Goal: Transaction & Acquisition: Subscribe to service/newsletter

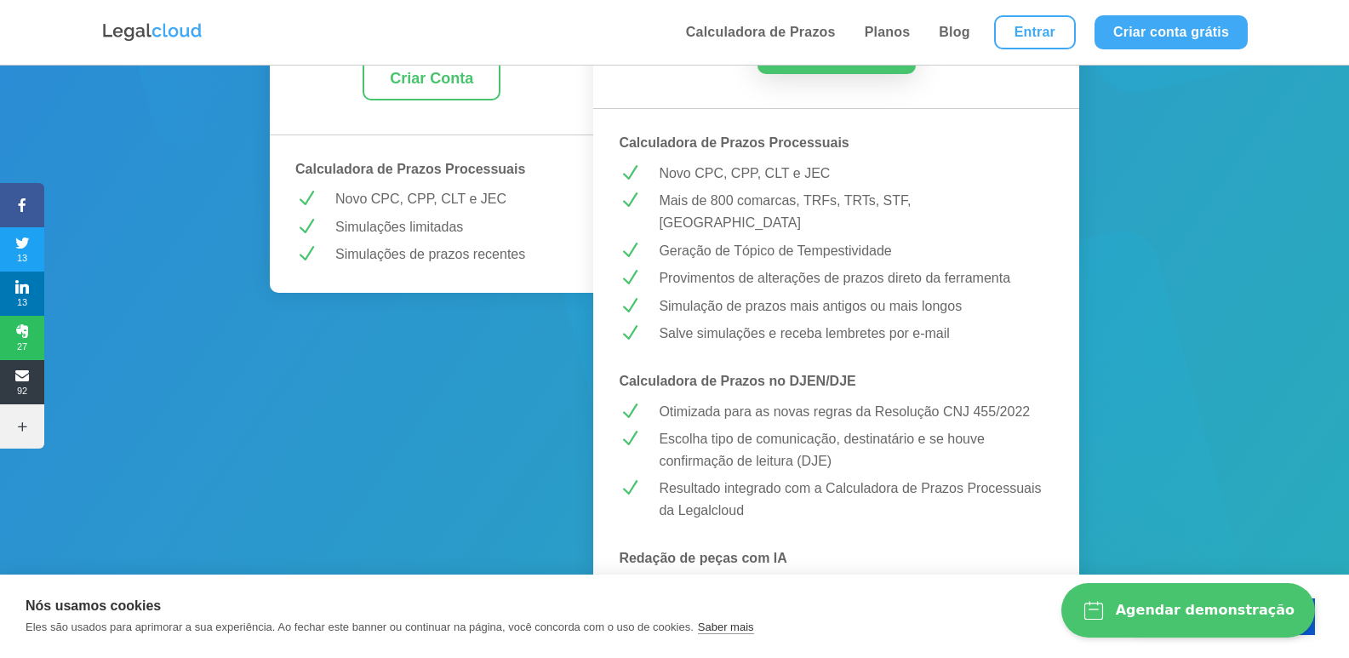
scroll to position [425, 0]
drag, startPoint x: 707, startPoint y: 362, endPoint x: 860, endPoint y: 351, distance: 153.5
click at [860, 368] on p "Calculadora de Prazos no DJEN/DJE" at bounding box center [836, 379] width 435 height 22
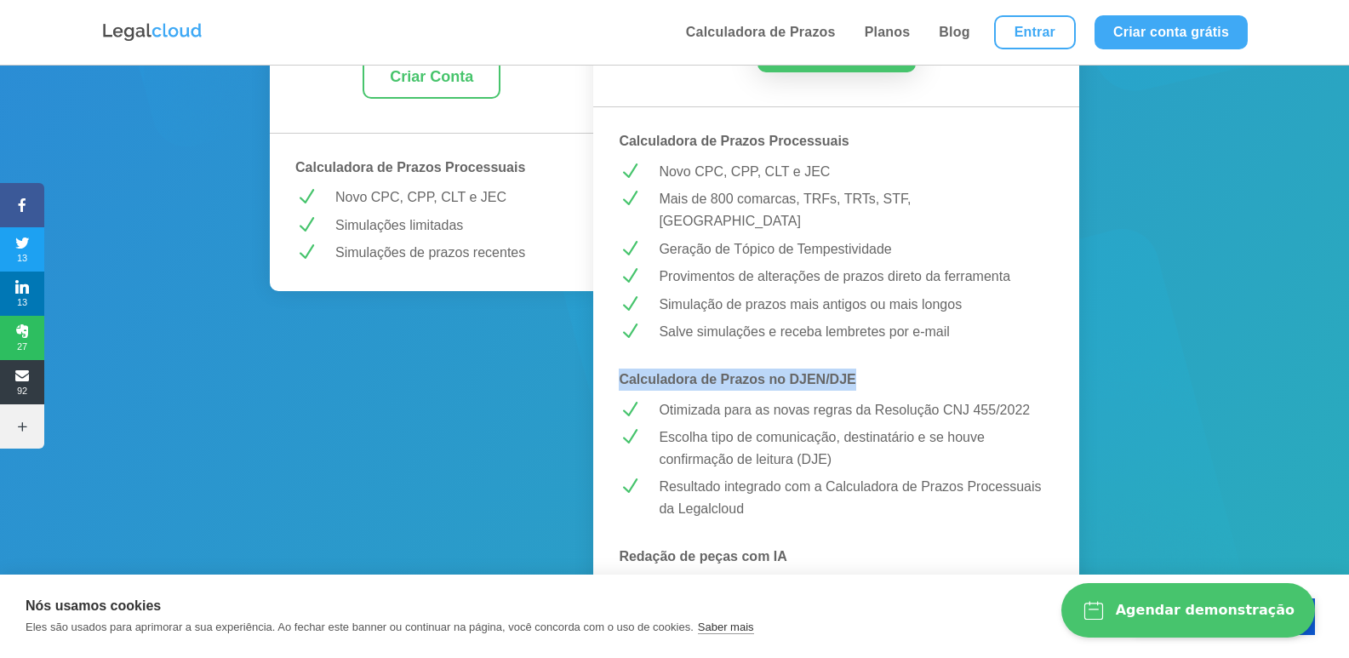
drag, startPoint x: 619, startPoint y: 353, endPoint x: 864, endPoint y: 334, distance: 244.9
click at [810, 372] on strong "Calculadora de Prazos no DJEN/DJE" at bounding box center [737, 379] width 237 height 14
drag, startPoint x: 790, startPoint y: 353, endPoint x: 872, endPoint y: 355, distance: 82.6
click at [865, 368] on p "Calculadora de Prazos no DJEN/DJE" at bounding box center [836, 379] width 435 height 22
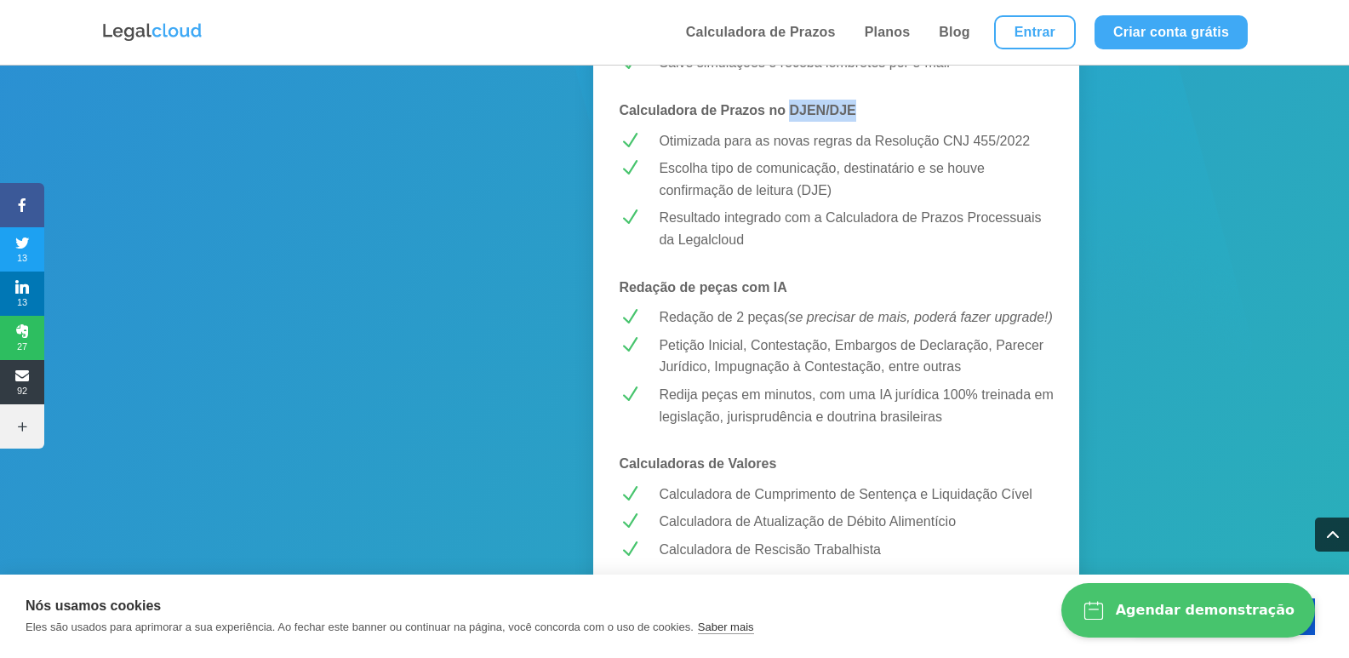
scroll to position [681, 0]
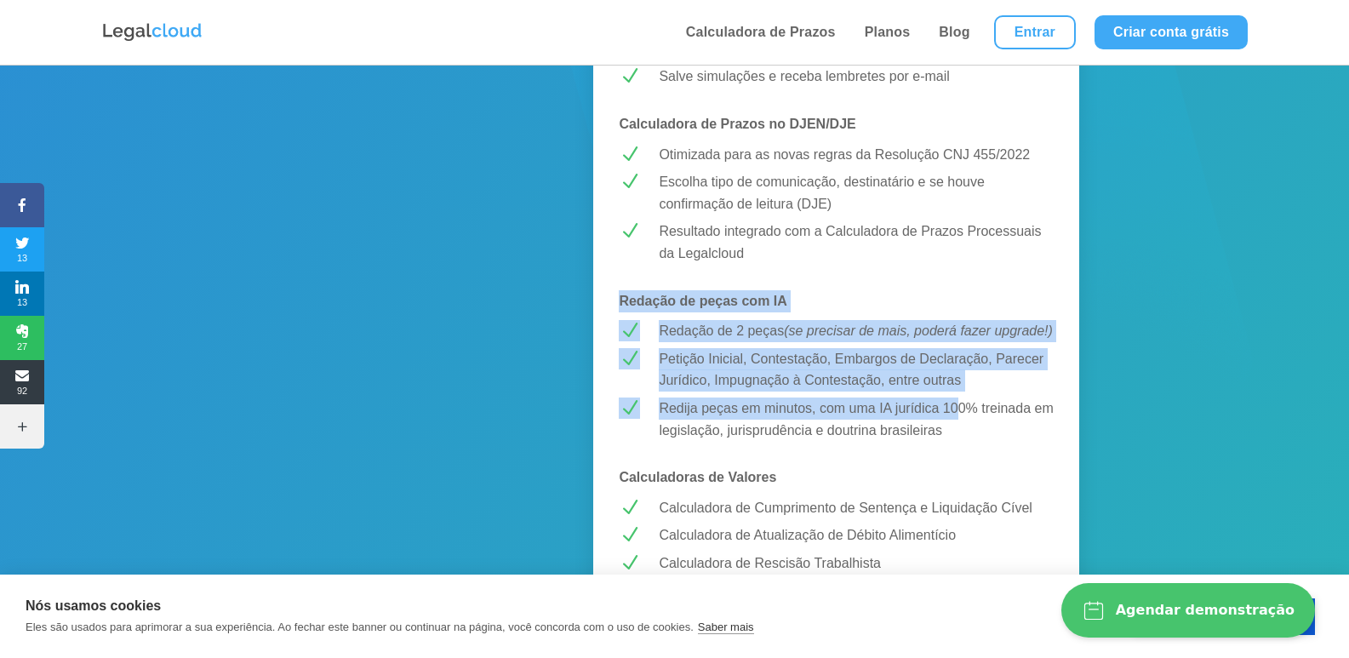
drag, startPoint x: 621, startPoint y: 275, endPoint x: 961, endPoint y: 419, distance: 369.5
click at [961, 419] on div "MELHOR CUSTO-BENEFÍCIO! PREMIUM R$ 43,99 /mês Testar Grátis Calculadora de Praz…" at bounding box center [836, 524] width 486 height 1805
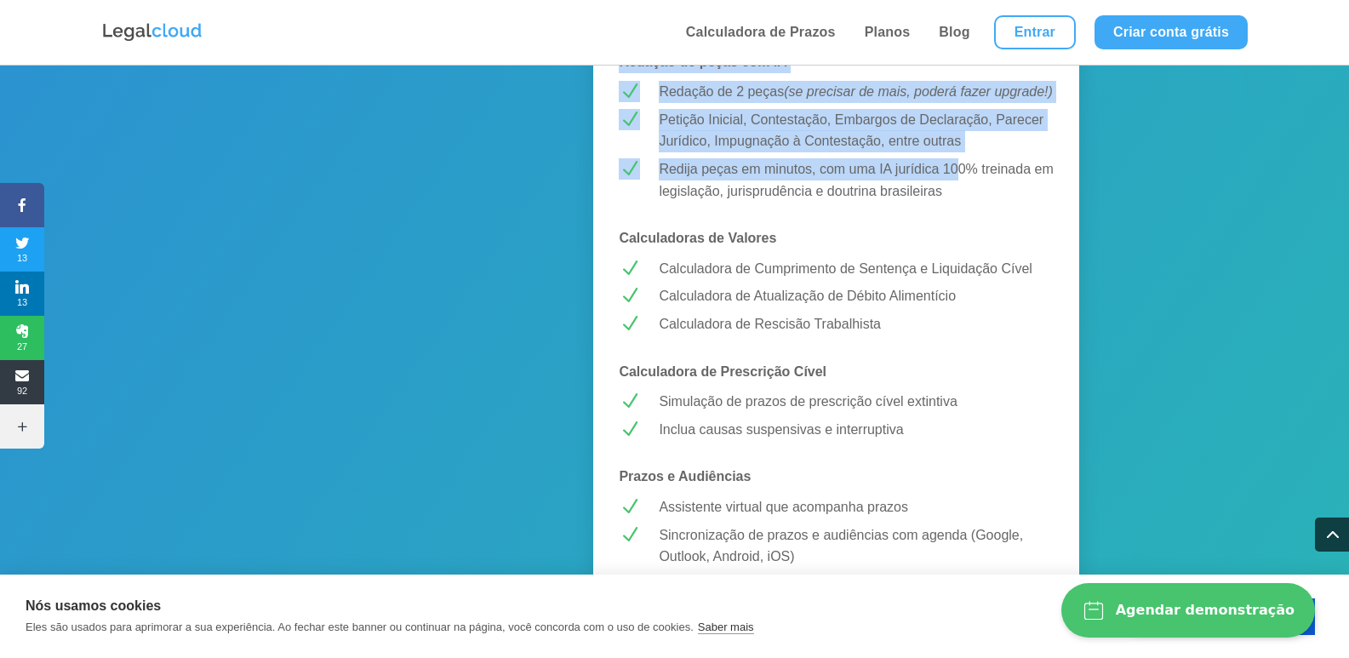
scroll to position [936, 0]
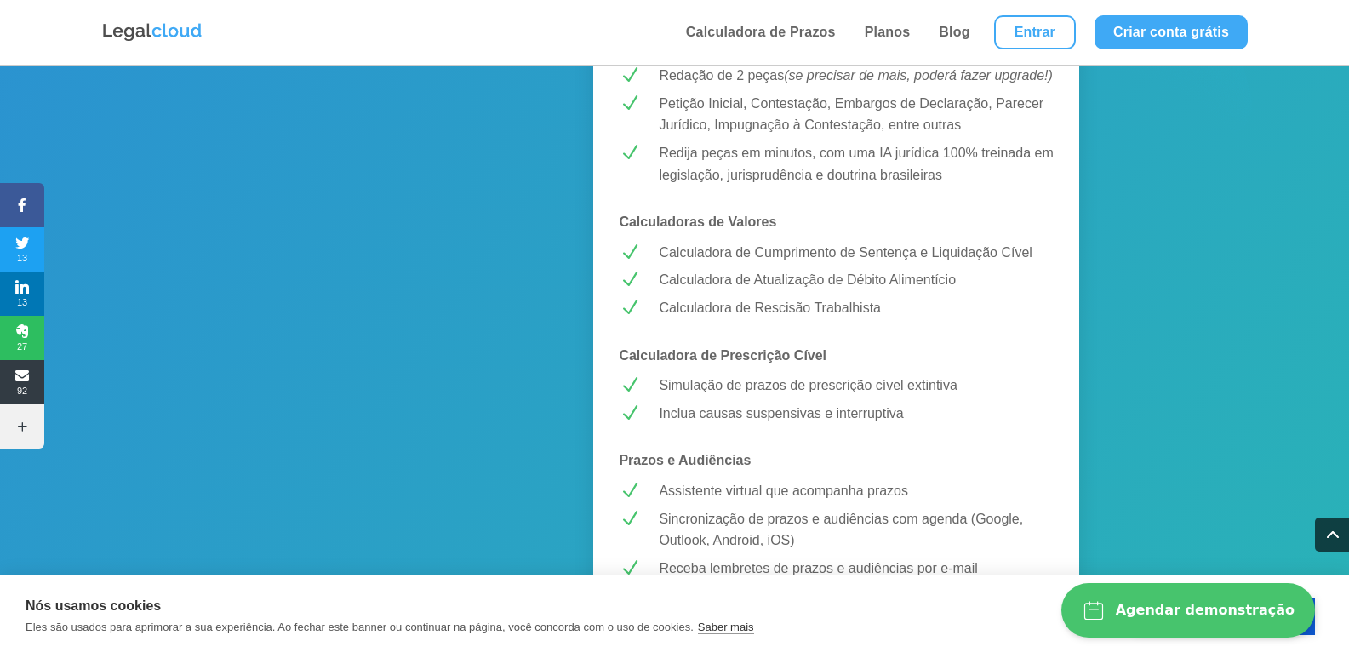
click at [640, 252] on span "N" at bounding box center [629, 252] width 21 height 21
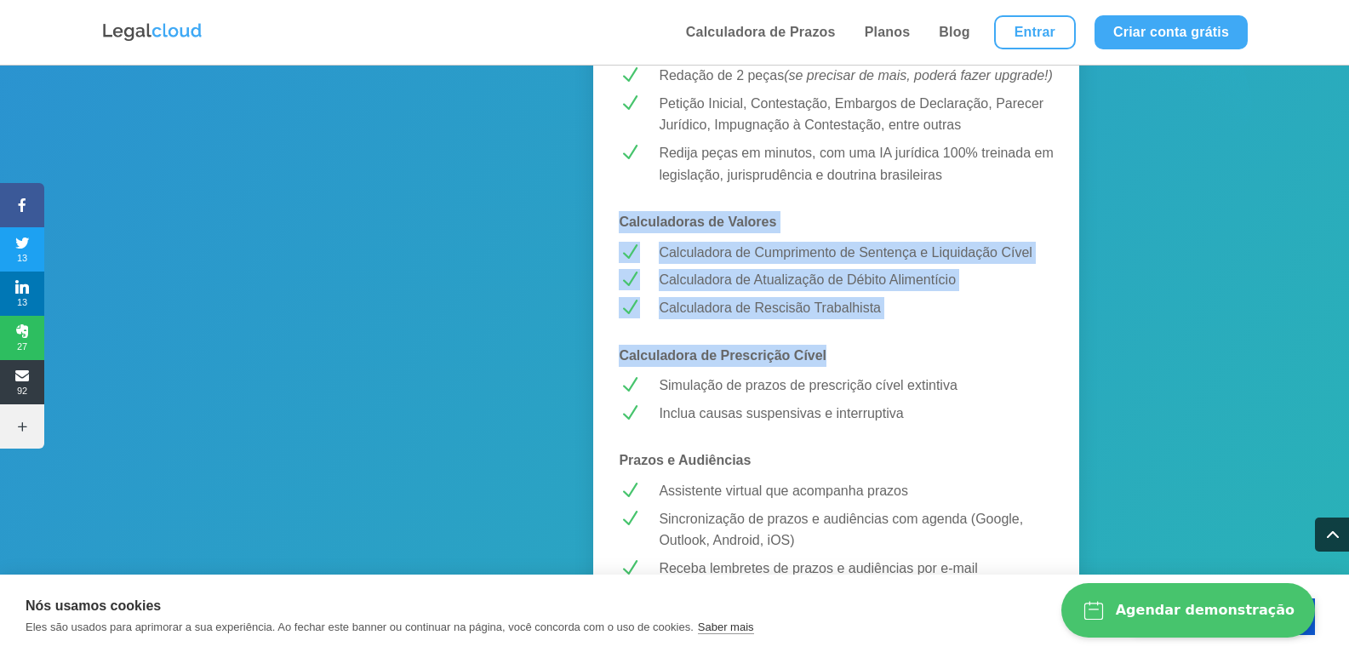
drag, startPoint x: 619, startPoint y: 221, endPoint x: 878, endPoint y: 319, distance: 276.6
click at [878, 319] on div "MELHOR CUSTO-BENEFÍCIO! PREMIUM R$ 43,99 /mês Testar Grátis Calculadora de Praz…" at bounding box center [836, 269] width 486 height 1805
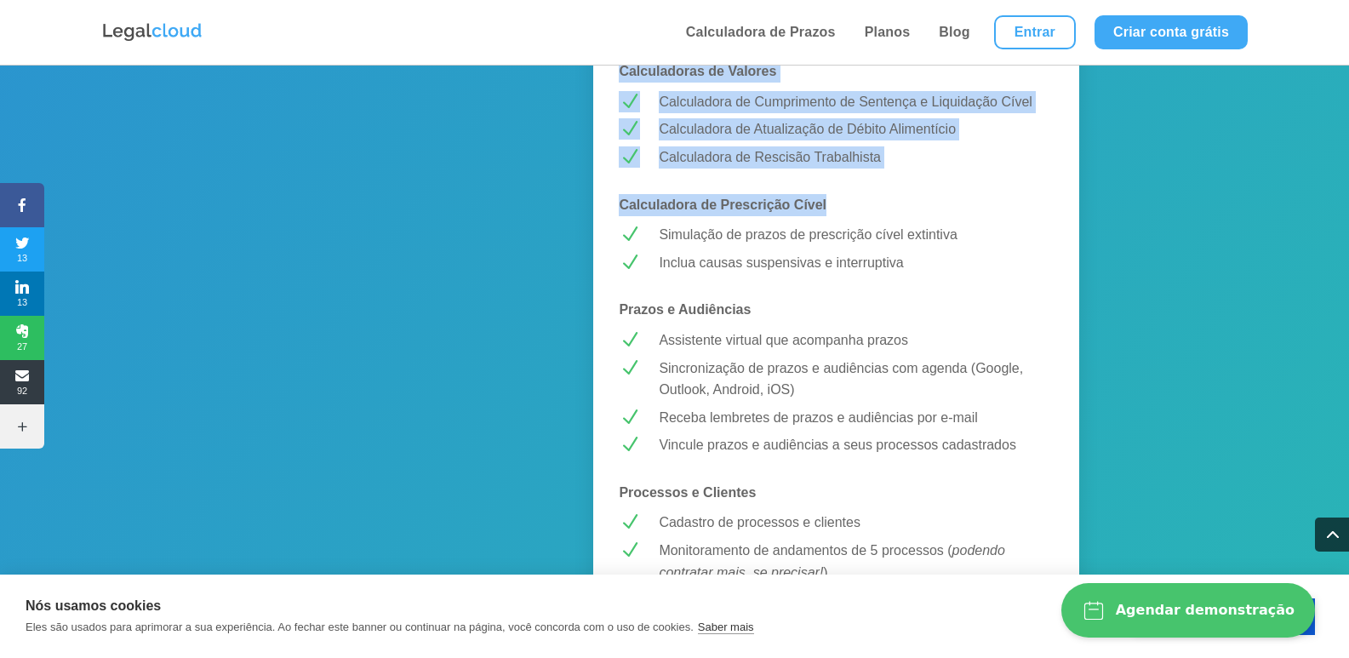
scroll to position [1106, 0]
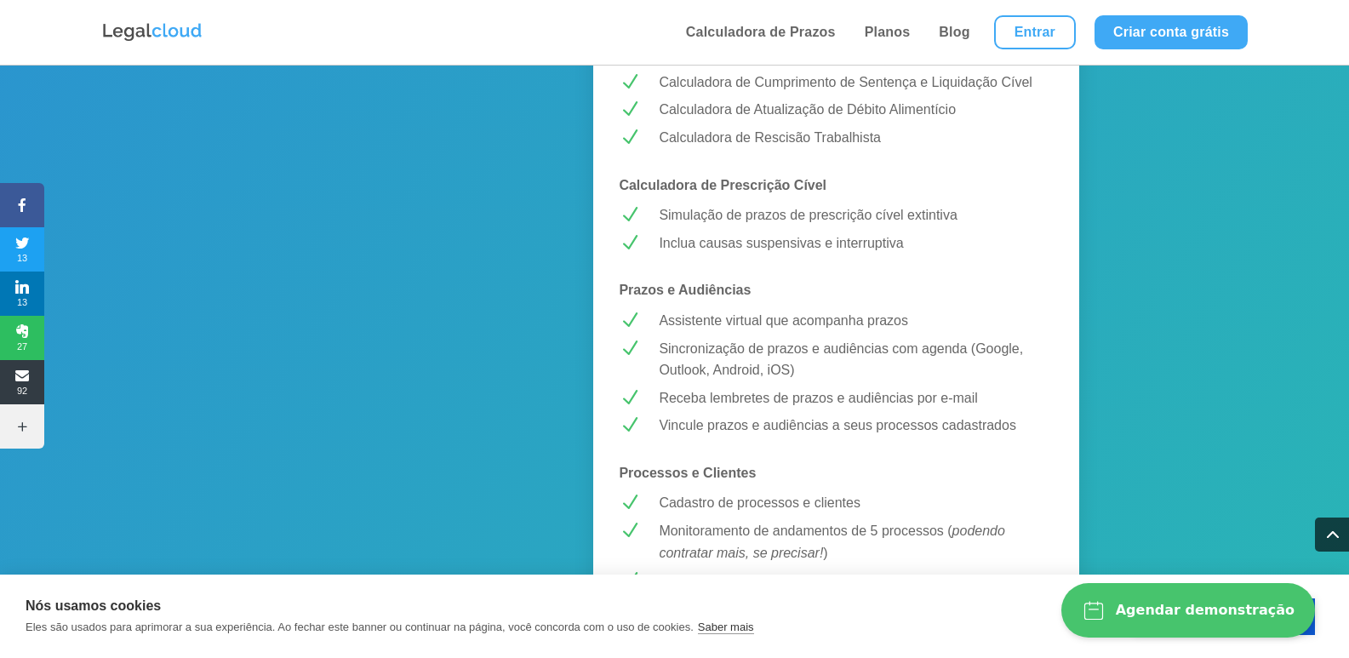
click at [744, 236] on p "Inclua causas suspensivas e interruptiva" at bounding box center [856, 243] width 395 height 22
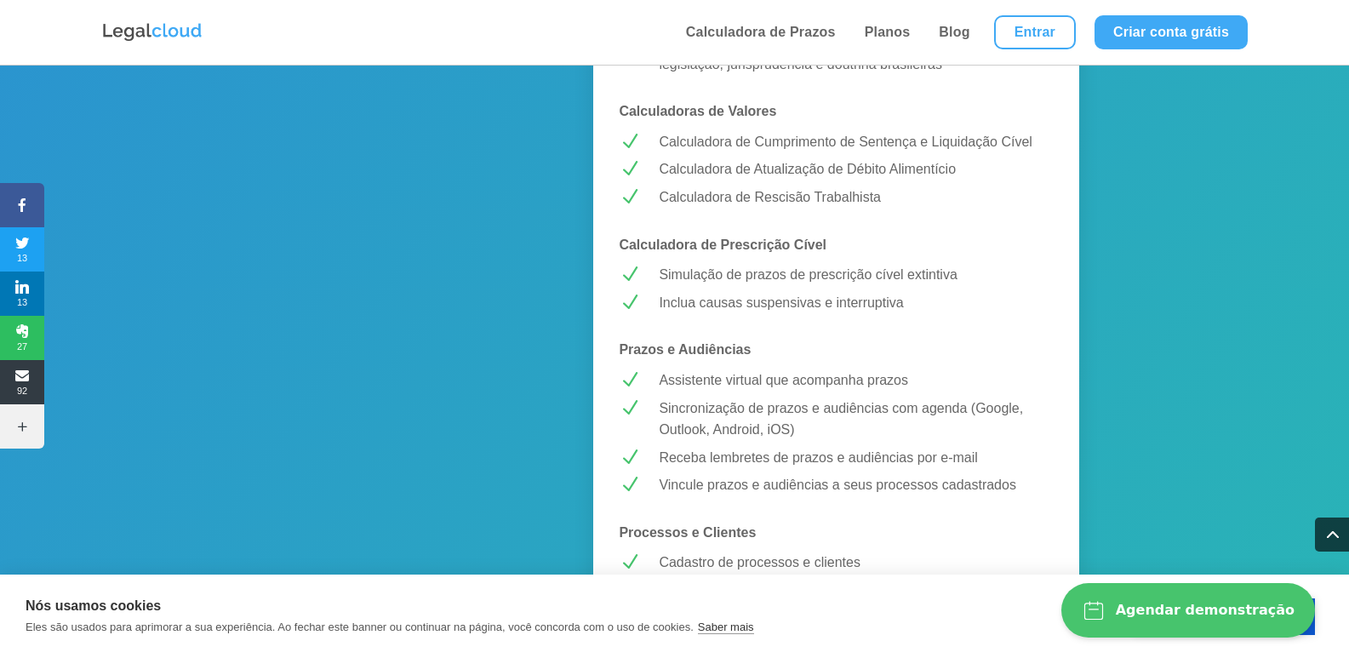
scroll to position [1021, 0]
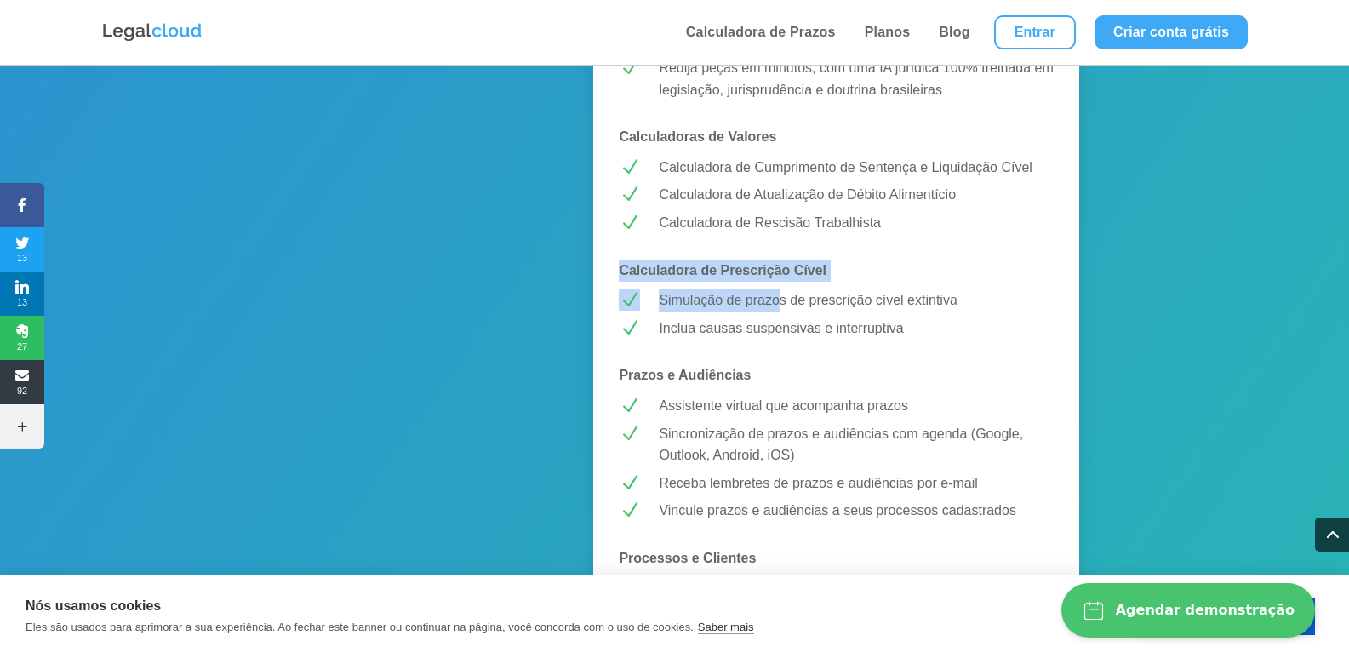
drag, startPoint x: 621, startPoint y: 261, endPoint x: 784, endPoint y: 298, distance: 166.6
click at [784, 297] on div "MELHOR CUSTO-BENEFÍCIO! PREMIUM R$ 43,99 /mês Testar Grátis Calculadora de Praz…" at bounding box center [836, 184] width 486 height 1805
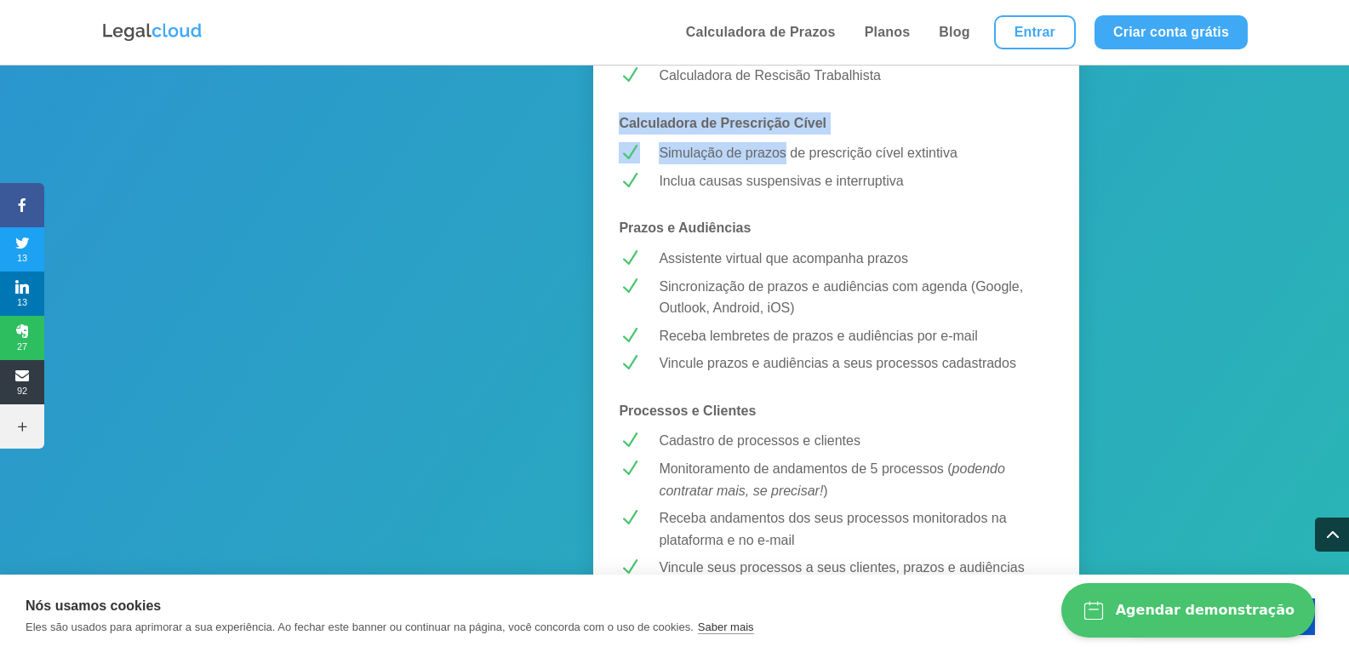
scroll to position [1191, 0]
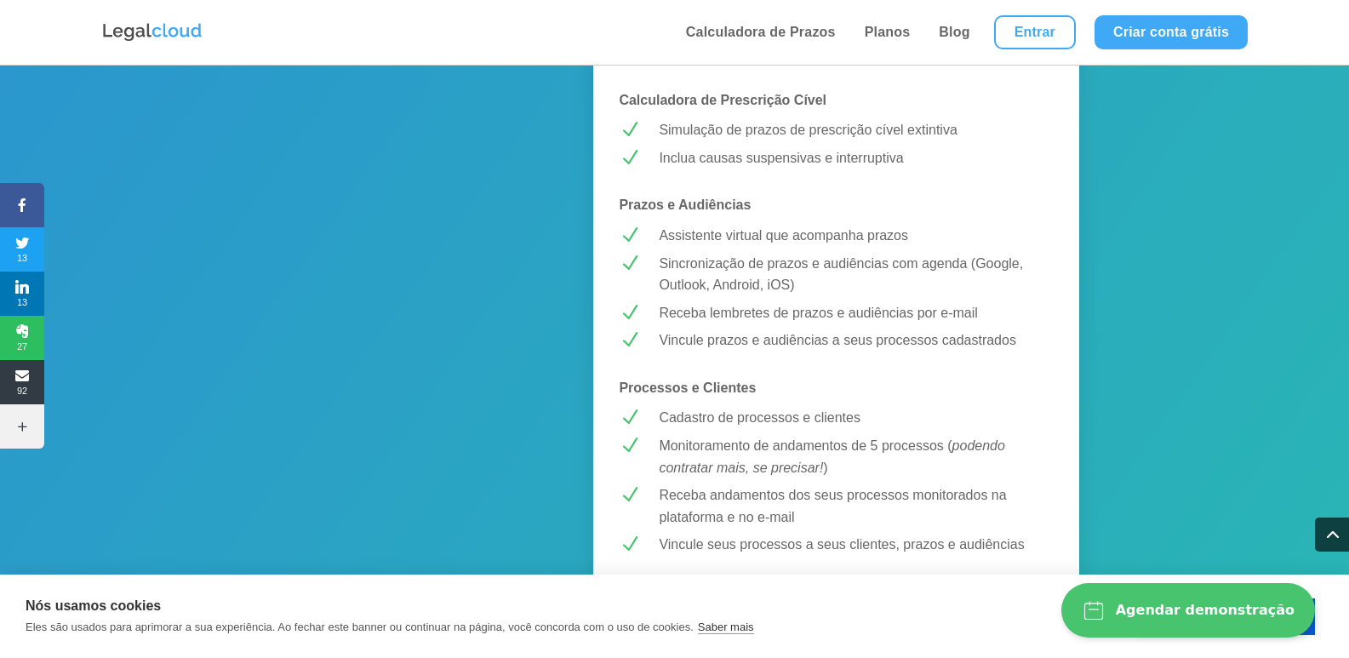
click at [706, 262] on p "Sincronização de prazos e audiências com agenda (Google, Outlook, Android, iOS)" at bounding box center [856, 274] width 395 height 43
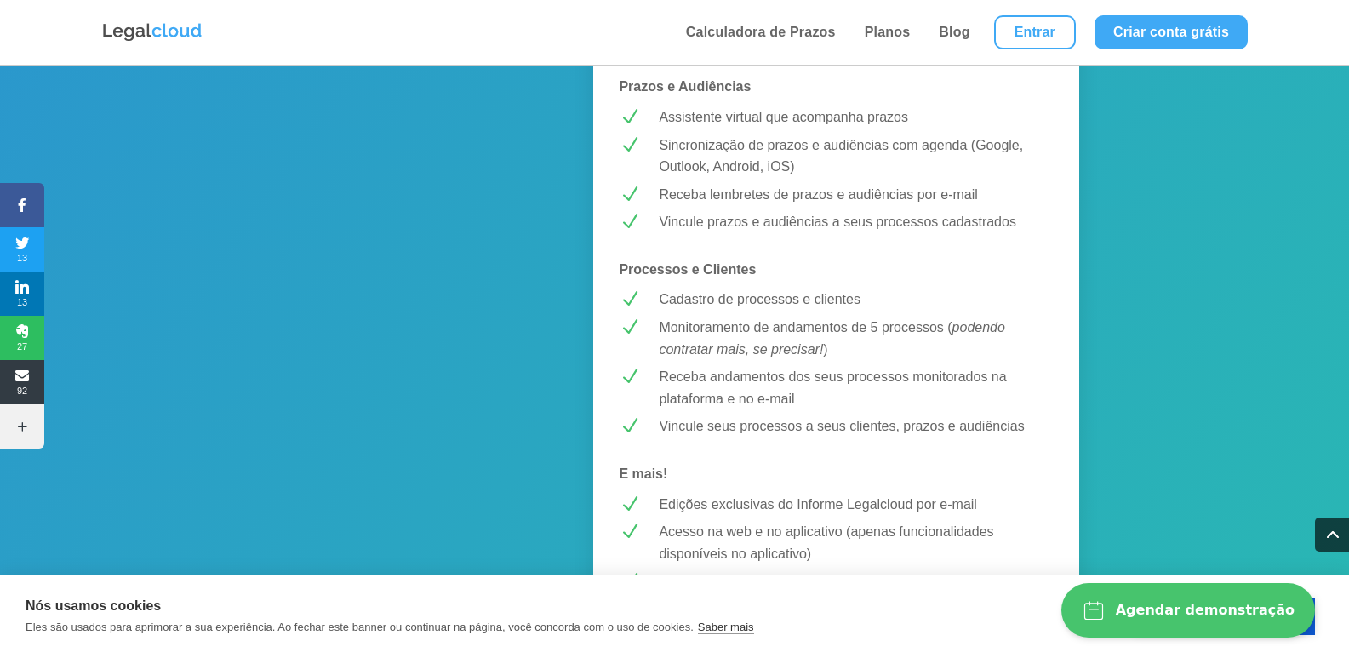
scroll to position [1361, 0]
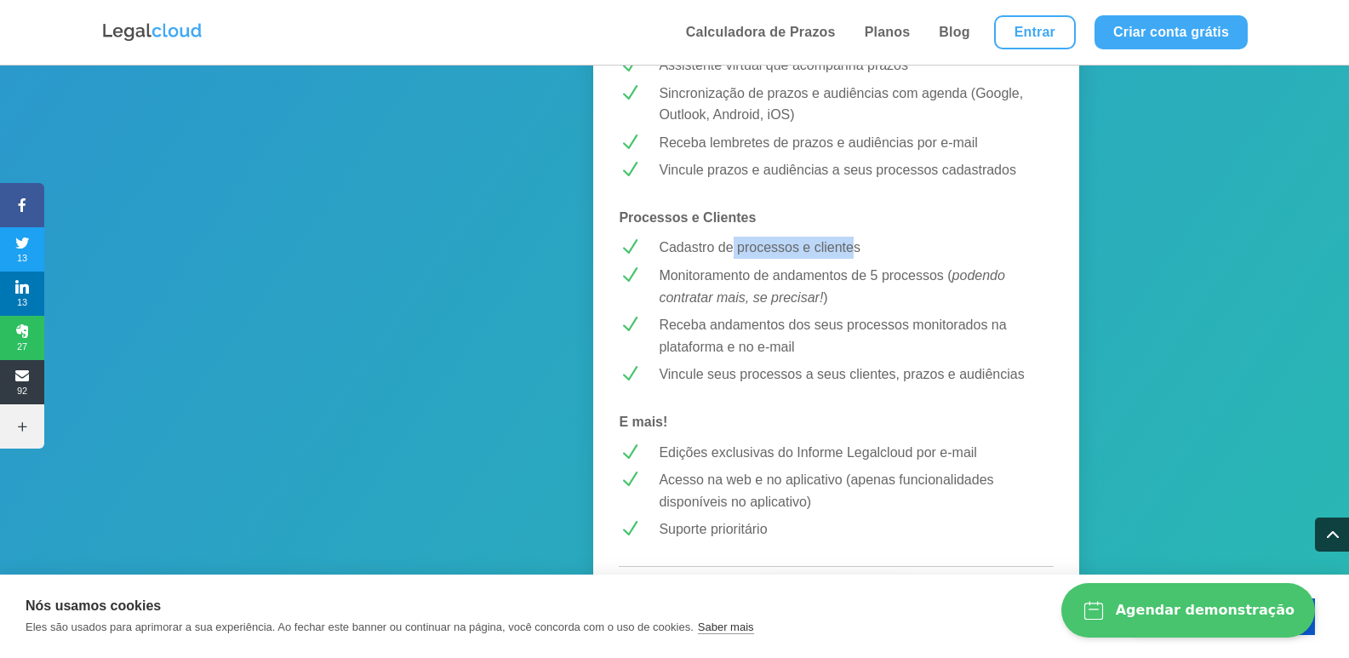
drag, startPoint x: 738, startPoint y: 243, endPoint x: 858, endPoint y: 242, distance: 120.0
click at [857, 242] on p "Cadastro de processos e clientes" at bounding box center [856, 248] width 395 height 22
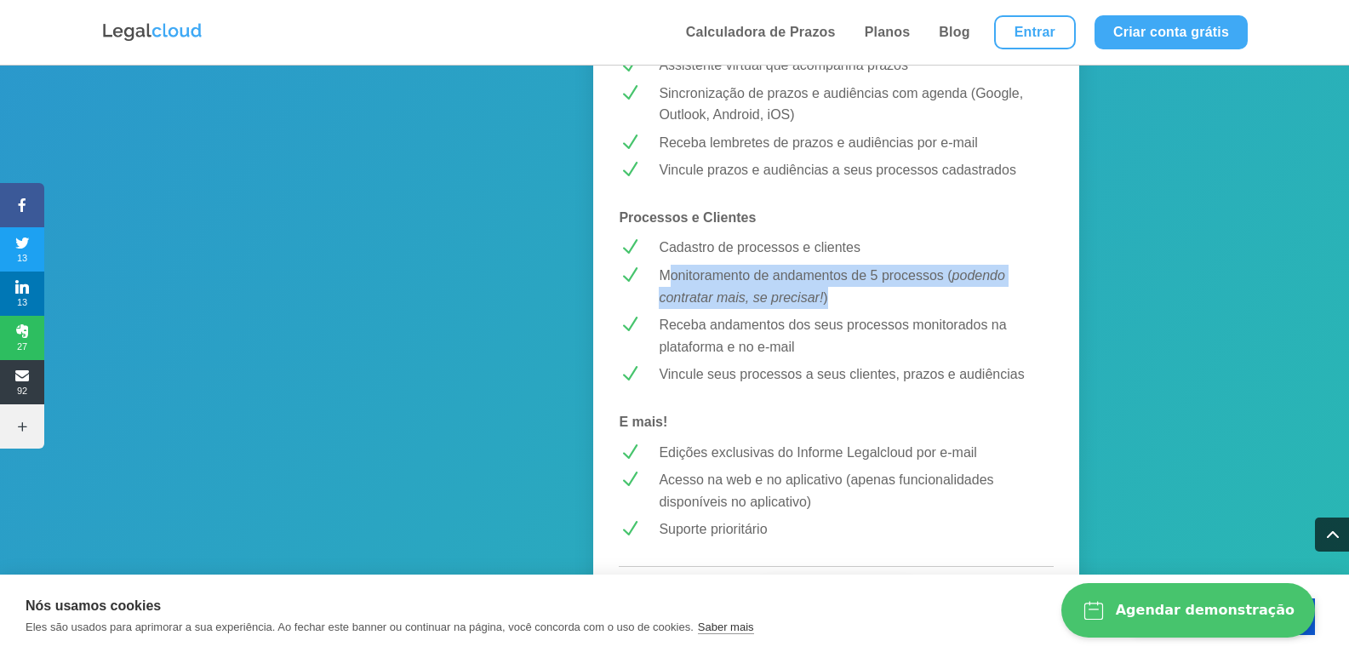
drag, startPoint x: 670, startPoint y: 278, endPoint x: 847, endPoint y: 293, distance: 177.6
click at [847, 293] on p "Monitoramento de andamentos de 5 processos ( podendo contratar mais, se precisa…" at bounding box center [856, 286] width 395 height 43
click at [699, 279] on p "Monitoramento de andamentos de 5 processos ( podendo contratar mais, se precisa…" at bounding box center [856, 286] width 395 height 43
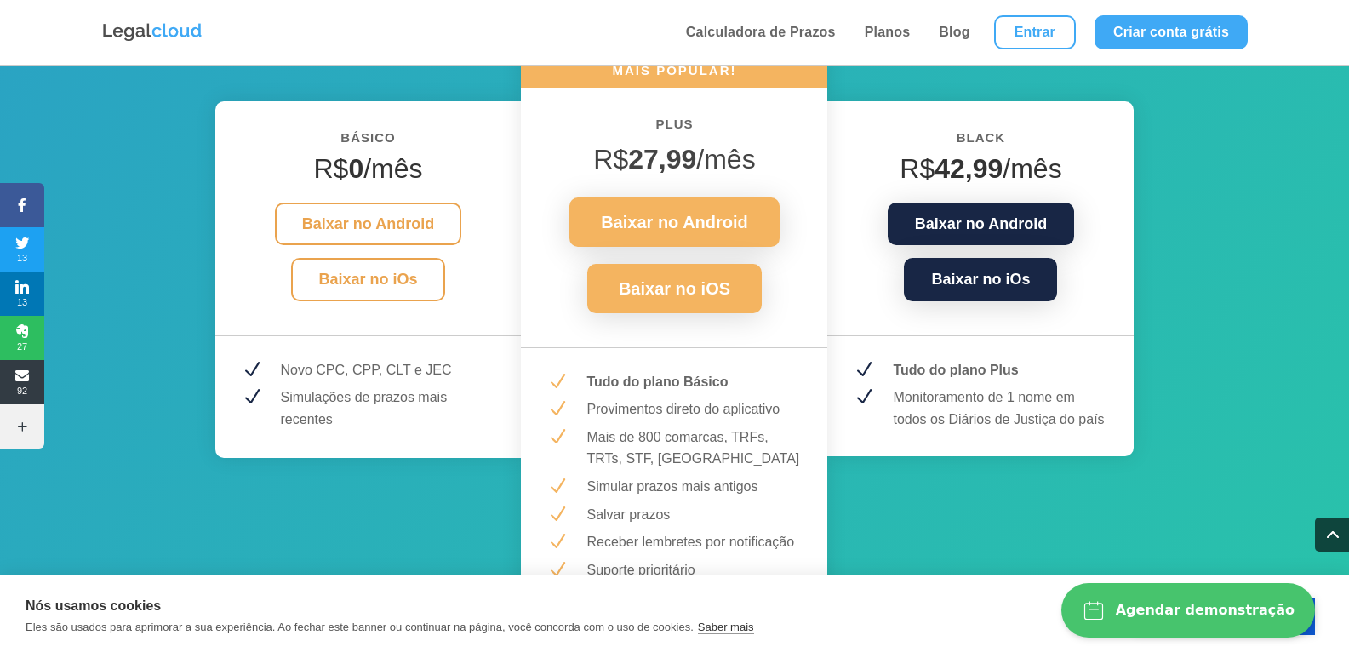
scroll to position [2297, 0]
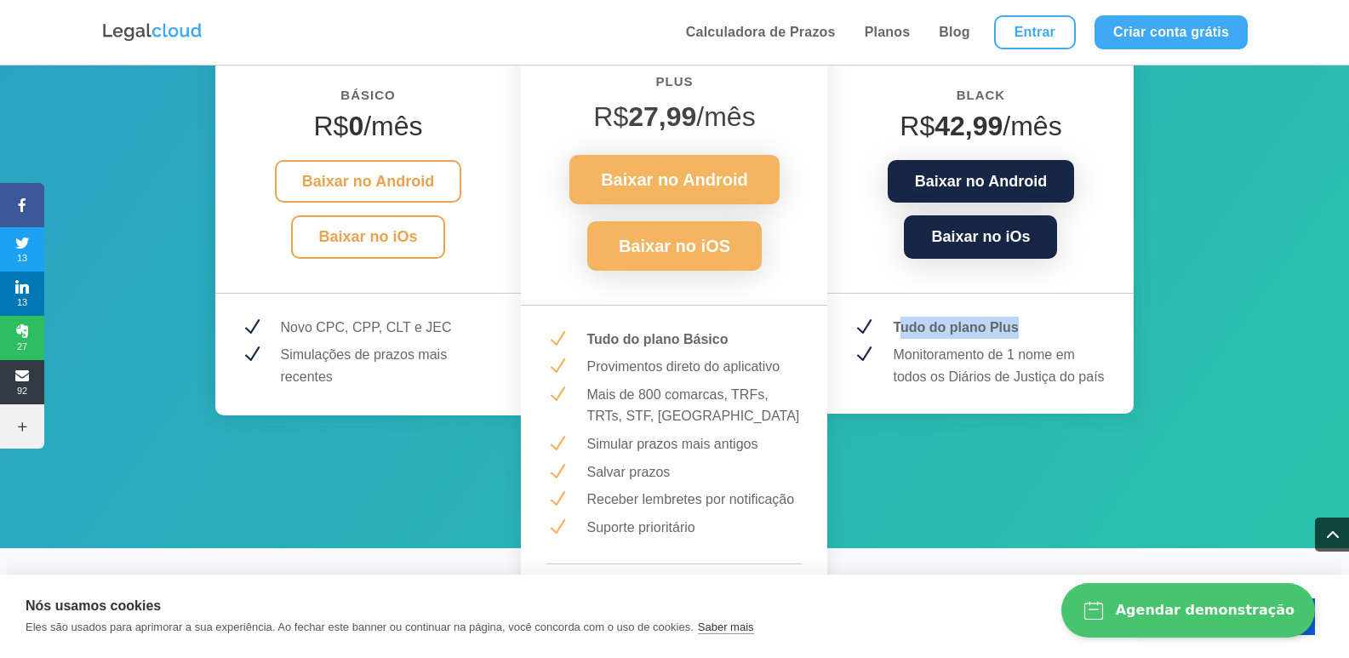
drag, startPoint x: 912, startPoint y: 327, endPoint x: 1045, endPoint y: 345, distance: 133.9
click at [1047, 339] on div "Black R$ 42,99 /mês Baixar no Android Baixar no iOs N Tudo do plano Plus N Moni…" at bounding box center [980, 236] width 306 height 355
click at [919, 355] on p "Monitoramento de 1 nome em todos os Diários de Justiça do país" at bounding box center [1000, 365] width 215 height 43
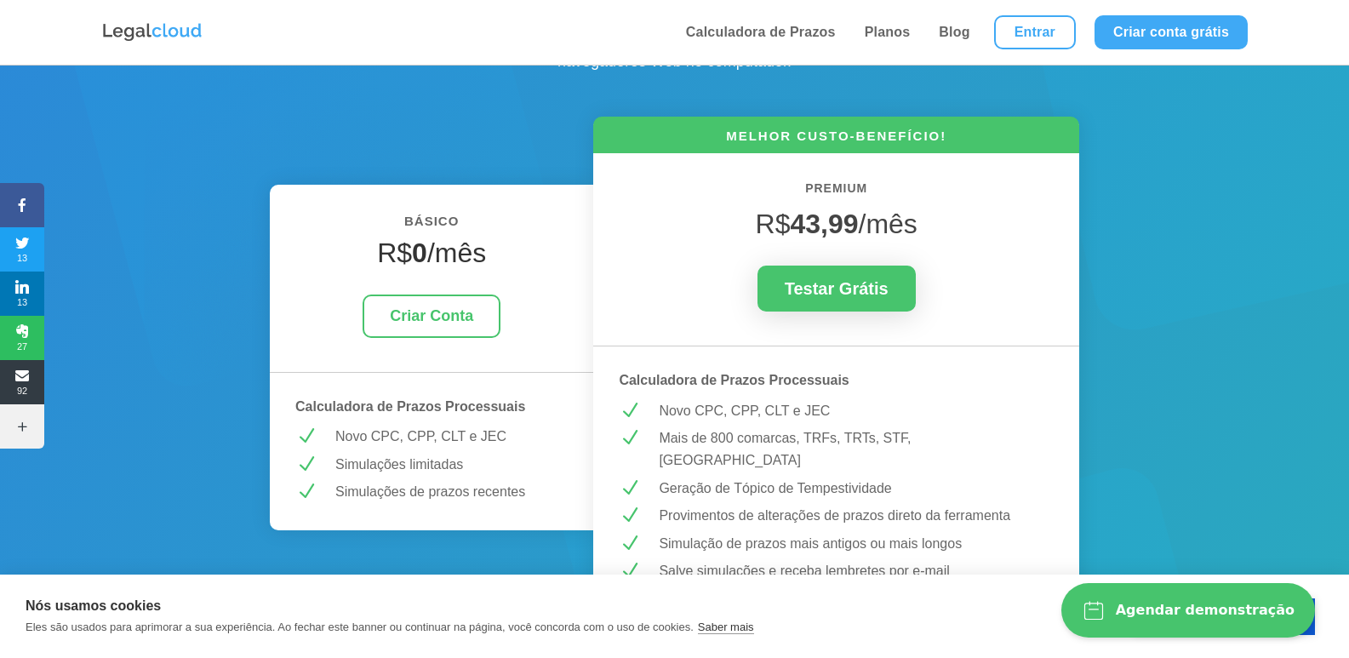
scroll to position [183, 0]
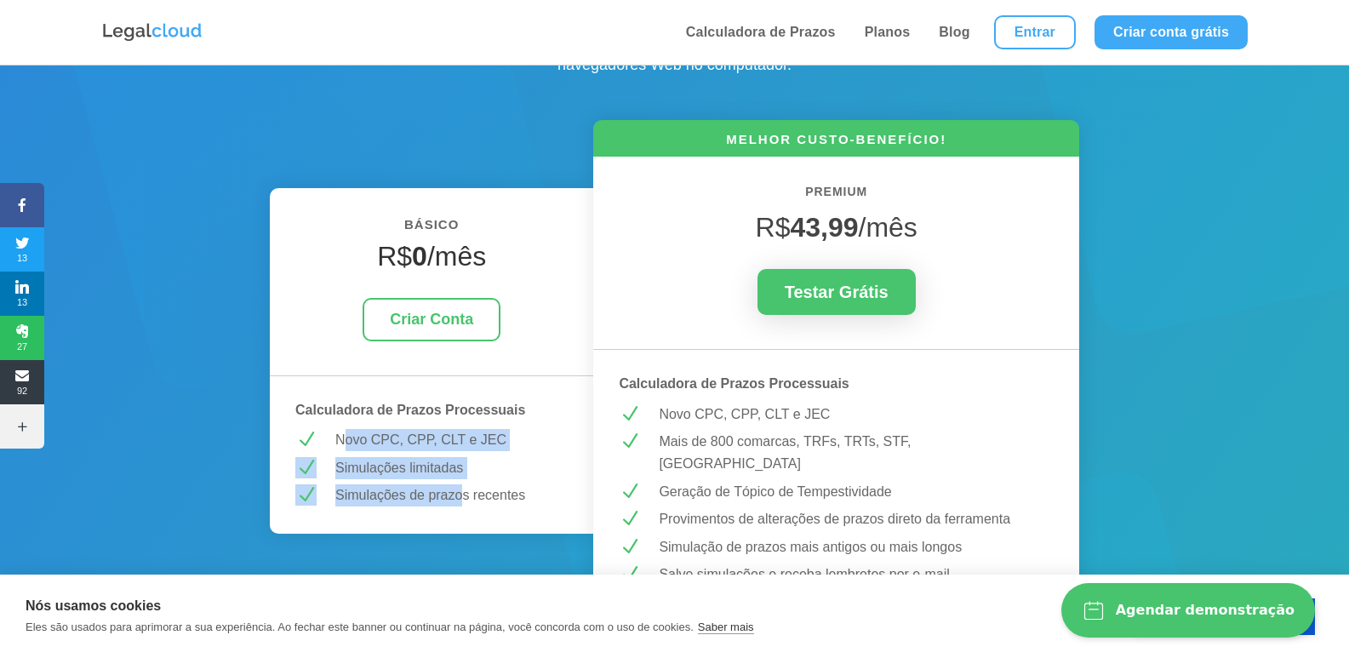
drag, startPoint x: 385, startPoint y: 473, endPoint x: 471, endPoint y: 498, distance: 88.6
click at [469, 498] on div "BÁSICO R$ 0 /mês Criar Conta Calculadora de Prazos Processuais N Novo CPC, CPP,…" at bounding box center [431, 360] width 323 height 345
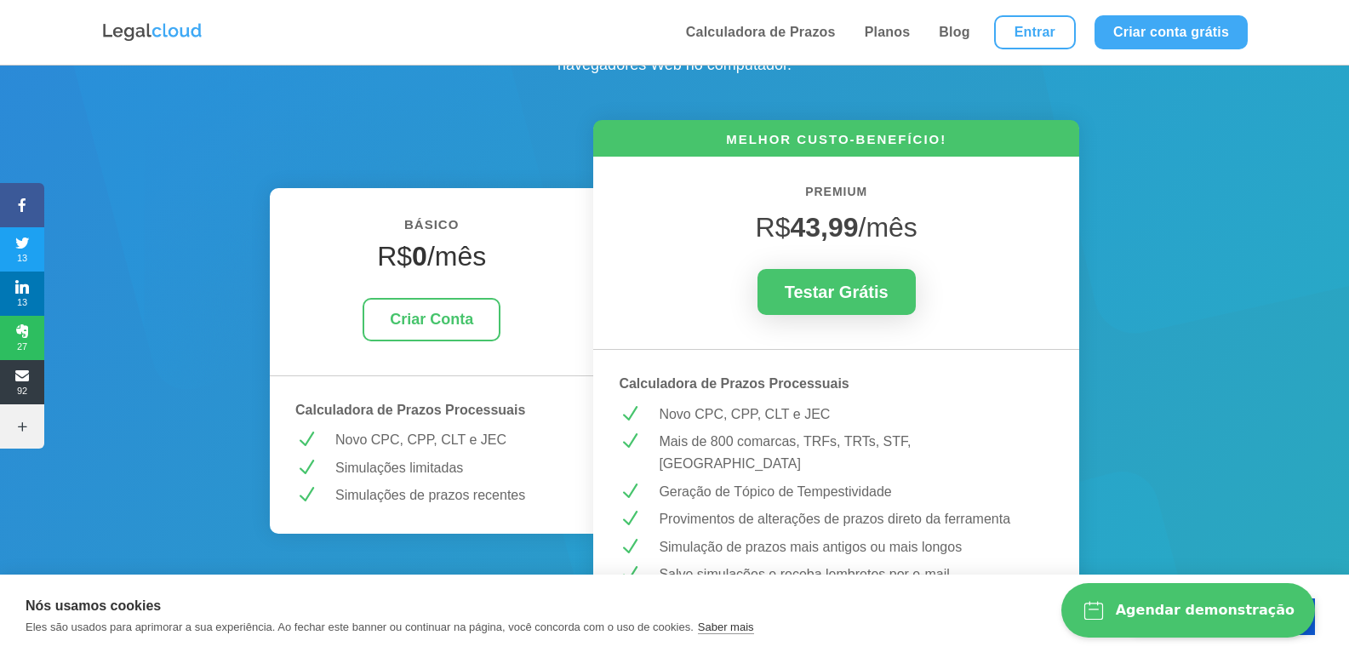
click at [493, 499] on p "Simulações de prazos recentes" at bounding box center [451, 495] width 232 height 22
drag, startPoint x: 523, startPoint y: 493, endPoint x: 331, endPoint y: 488, distance: 192.4
click at [331, 488] on div "Simulações de prazos recentes" at bounding box center [444, 495] width 245 height 22
click at [488, 435] on p "Novo CPC, CPP, CLT e JEC" at bounding box center [451, 440] width 232 height 22
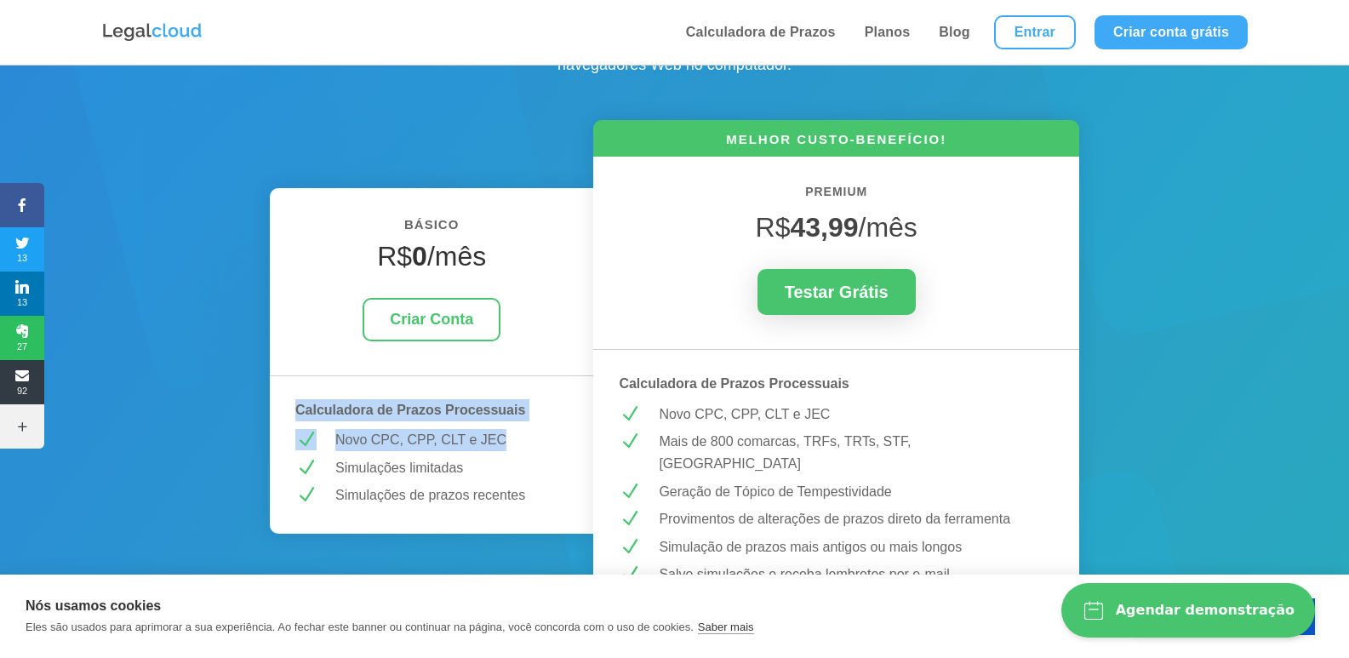
drag, startPoint x: 473, startPoint y: 442, endPoint x: 289, endPoint y: 401, distance: 188.5
click at [289, 401] on div "BÁSICO R$ 0 /mês Criar Conta Calculadora de Prazos Processuais N Novo CPC, CPP,…" at bounding box center [431, 360] width 323 height 345
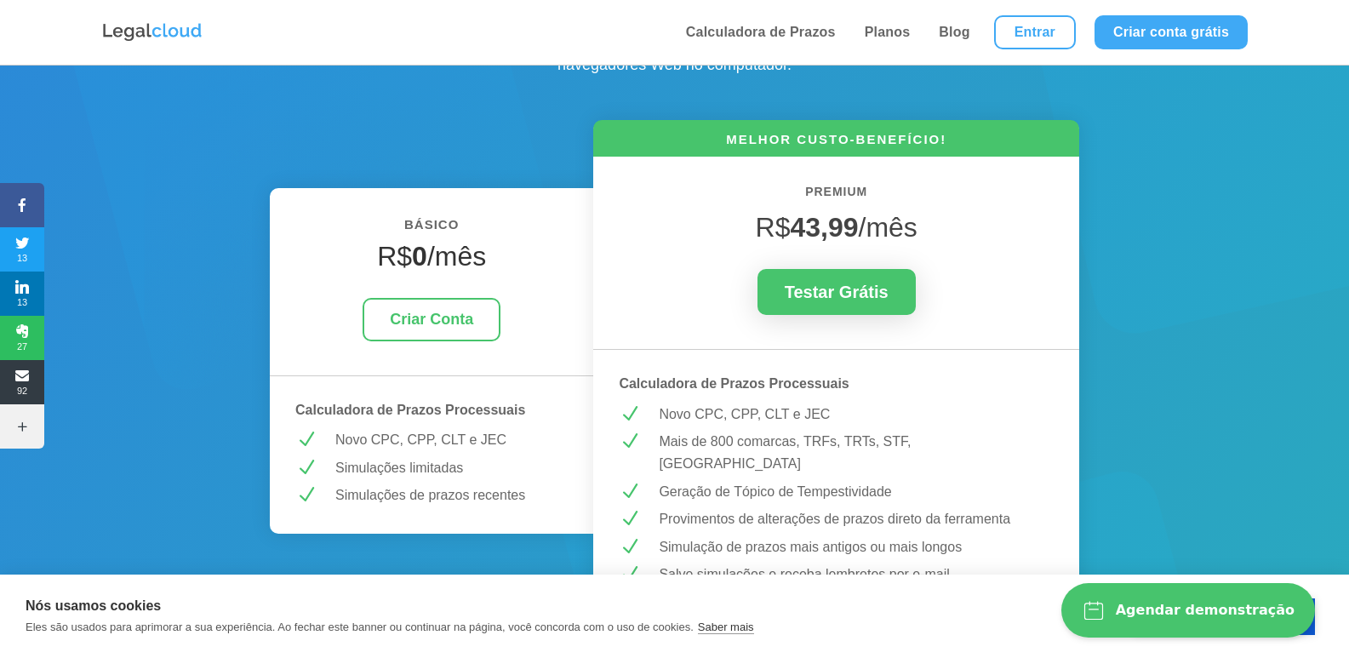
click at [468, 395] on div at bounding box center [431, 385] width 323 height 20
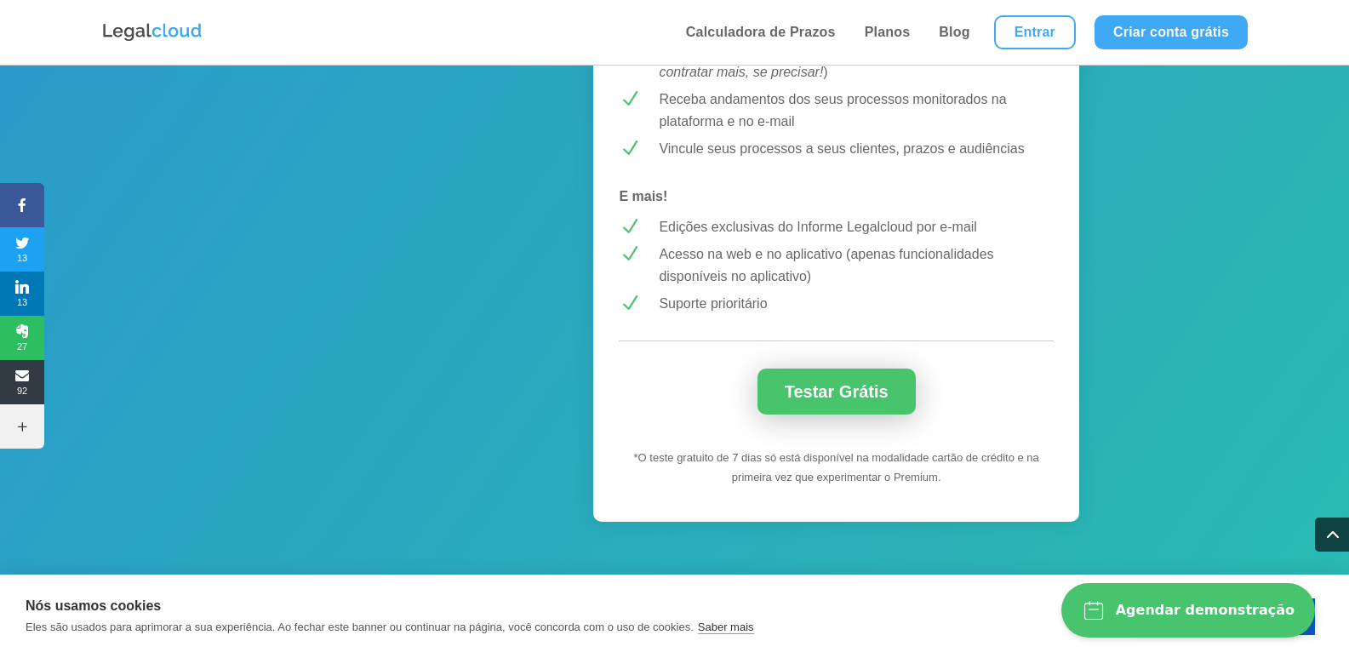
scroll to position [1617, 0]
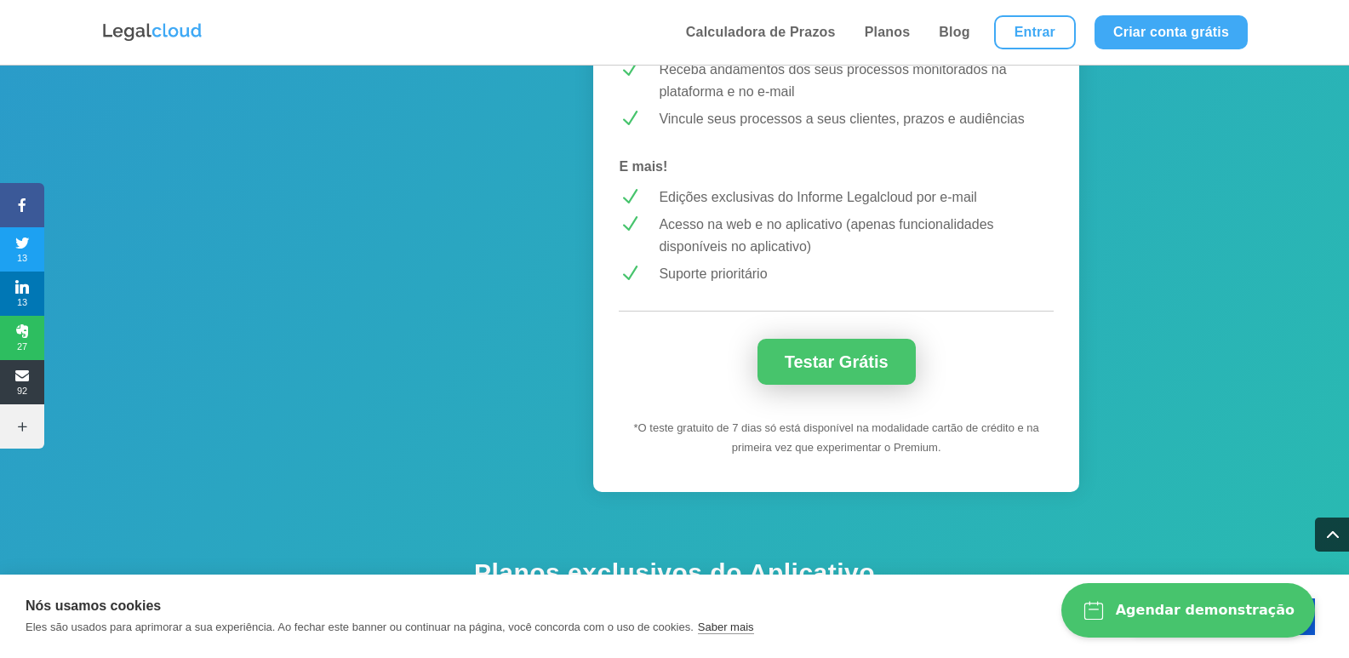
click at [836, 374] on link "Testar Grátis" at bounding box center [836, 362] width 158 height 46
